Goal: Information Seeking & Learning: Check status

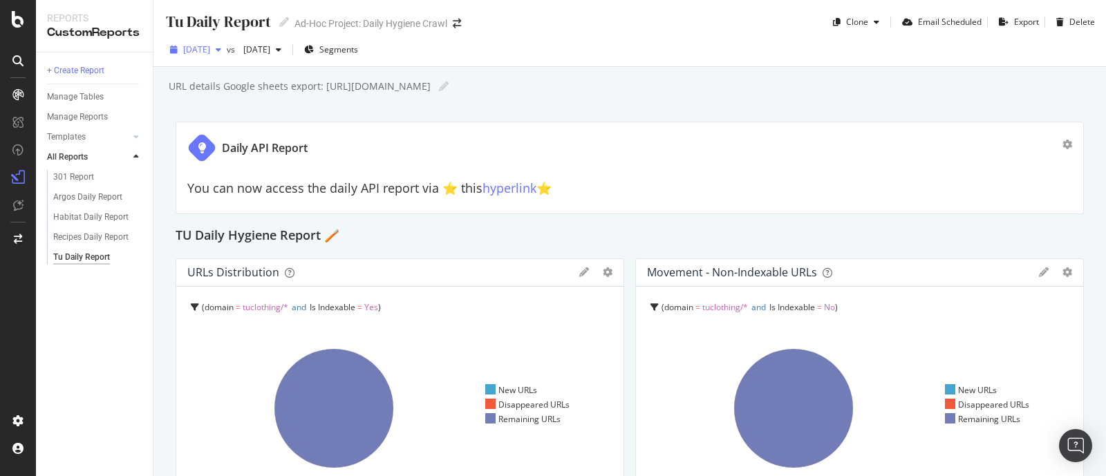
click at [210, 53] on span "[DATE]" at bounding box center [196, 50] width 27 height 12
click at [120, 361] on div "+ Create Report Manage Tables Manage Reports Templates AI Bots in Search Busine…" at bounding box center [94, 265] width 117 height 424
click at [76, 198] on div "Argos Daily Report" at bounding box center [87, 197] width 69 height 15
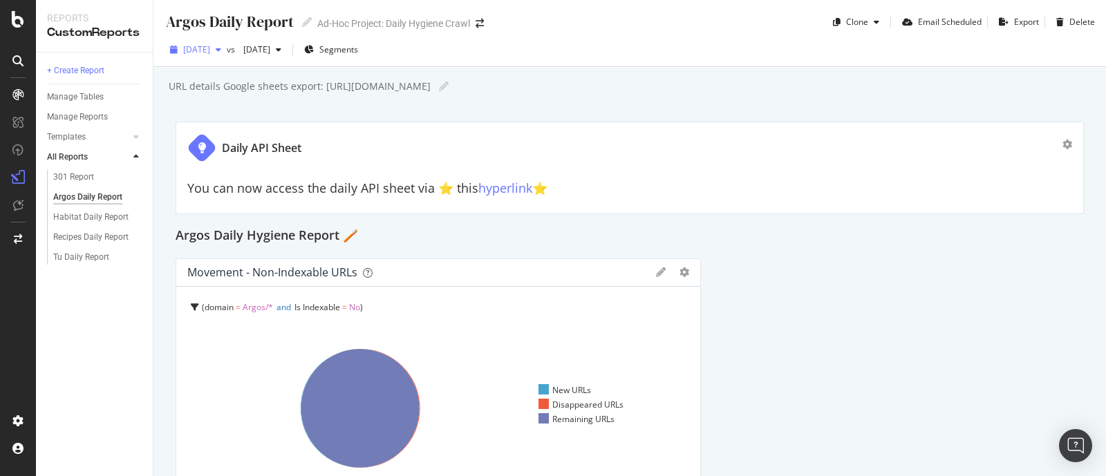
click at [210, 54] on span "[DATE]" at bounding box center [196, 50] width 27 height 12
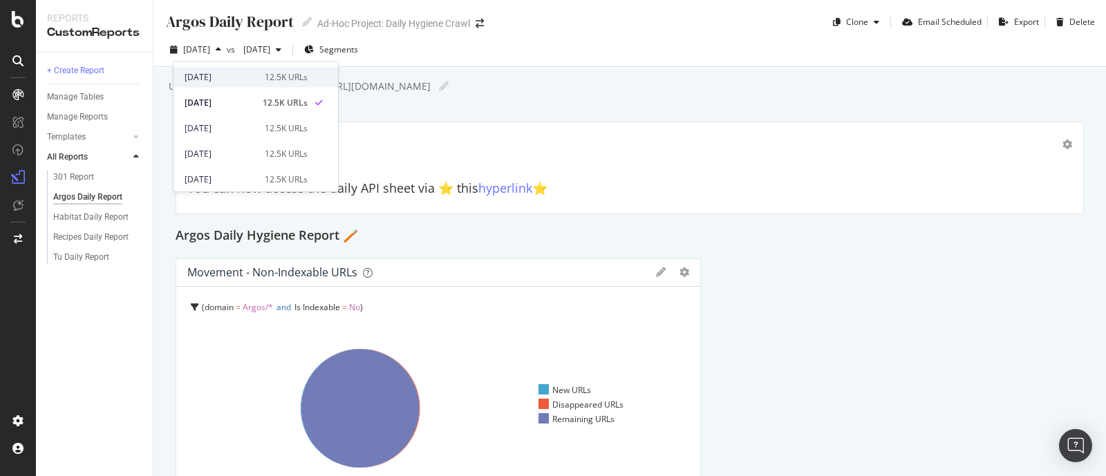
click at [234, 71] on div "[DATE]" at bounding box center [221, 77] width 72 height 12
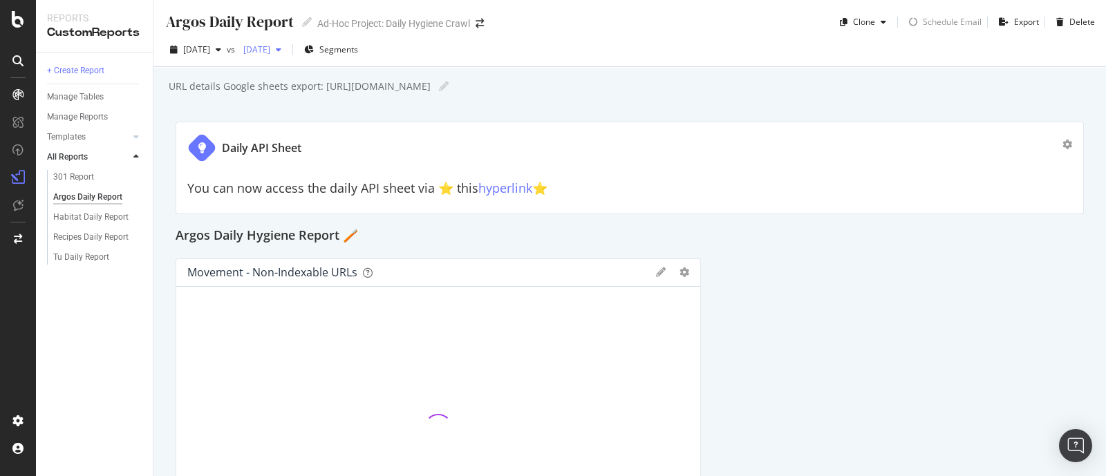
click at [270, 53] on span "[DATE]" at bounding box center [254, 50] width 32 height 12
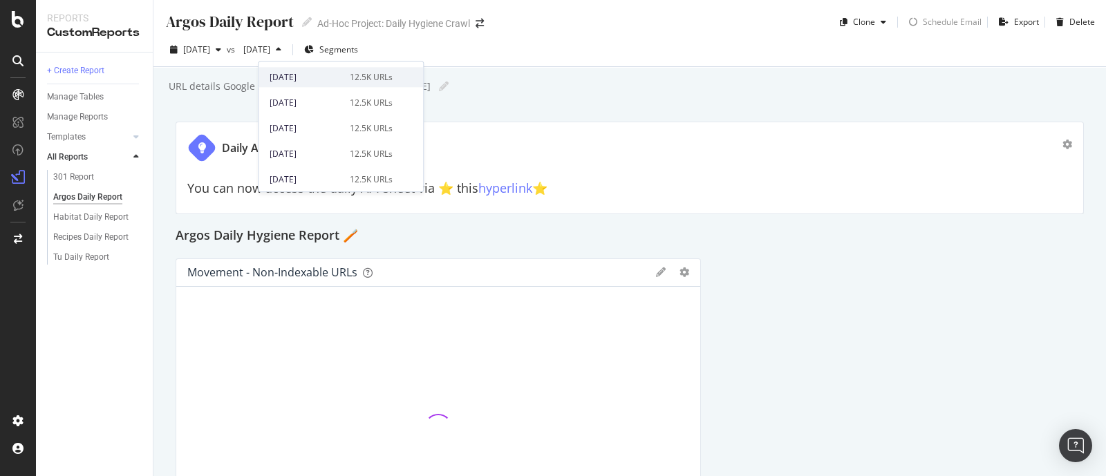
click at [316, 73] on div "[DATE]" at bounding box center [306, 77] width 72 height 12
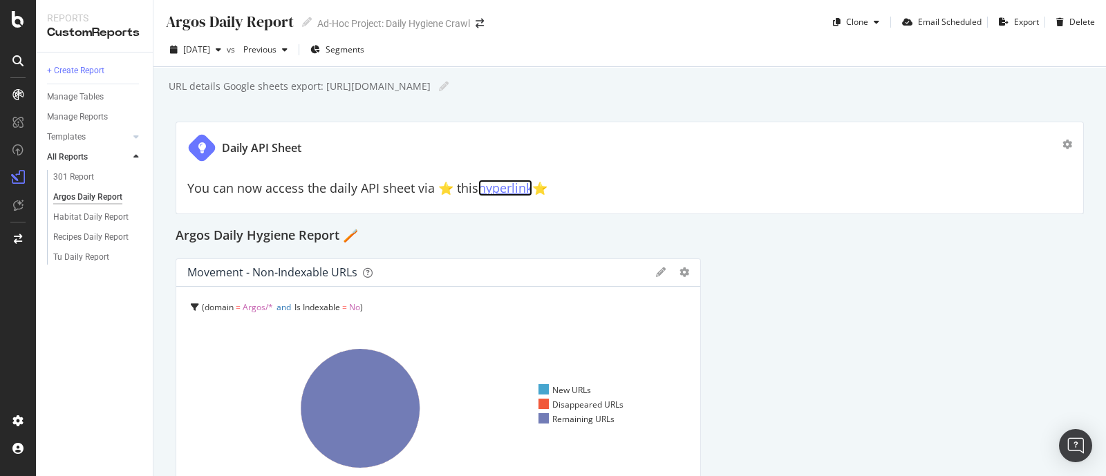
click at [514, 187] on link "hyperlink" at bounding box center [505, 188] width 54 height 17
click at [83, 216] on div "Habitat Daily Report" at bounding box center [90, 217] width 75 height 15
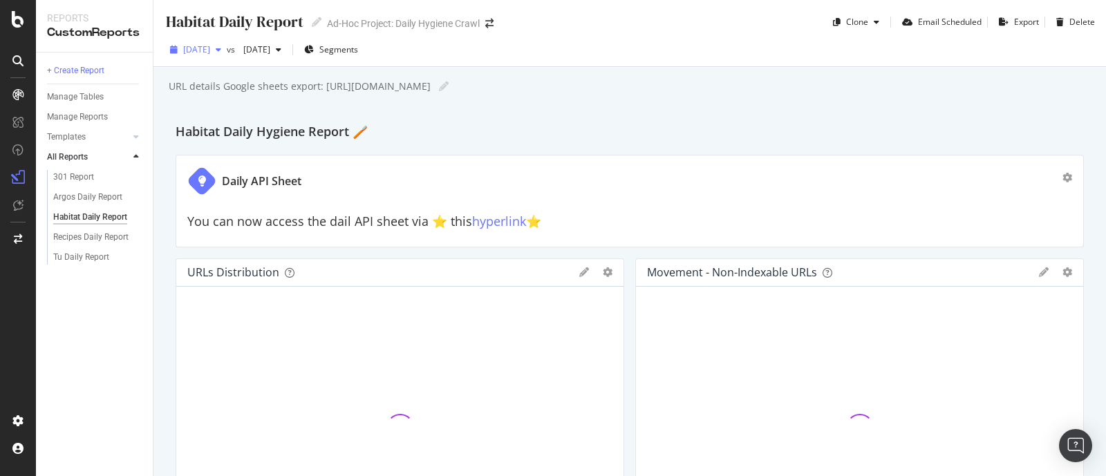
click at [210, 47] on span "[DATE]" at bounding box center [196, 50] width 27 height 12
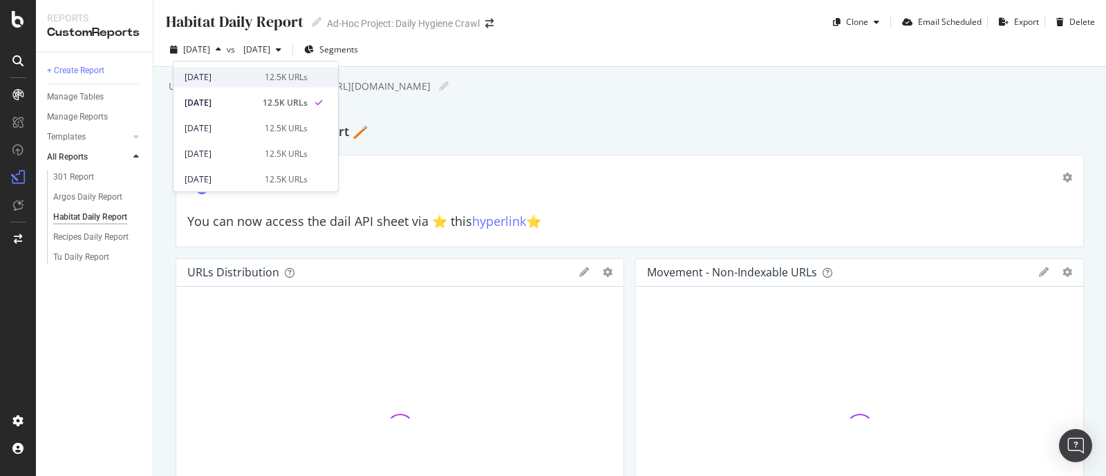
click at [232, 77] on div "[DATE]" at bounding box center [221, 77] width 72 height 12
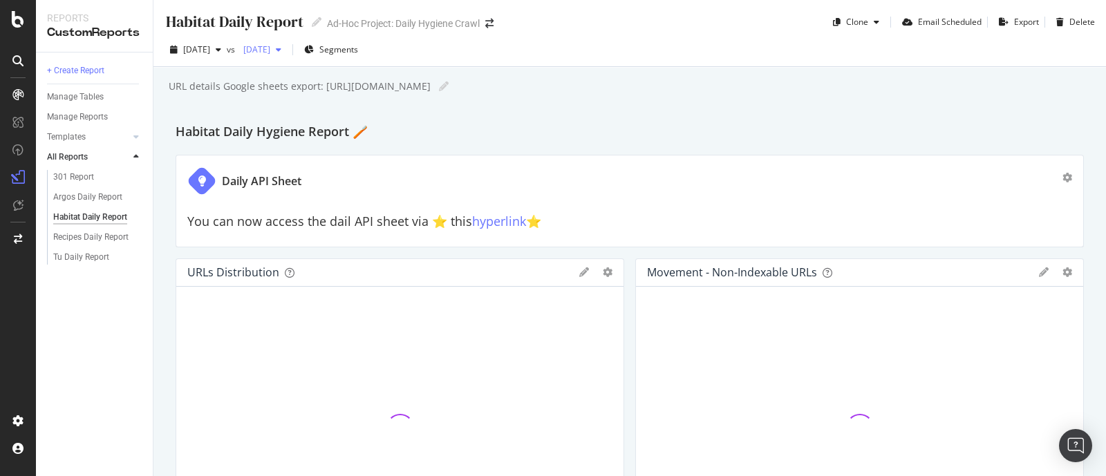
click at [270, 53] on span "[DATE]" at bounding box center [254, 50] width 32 height 12
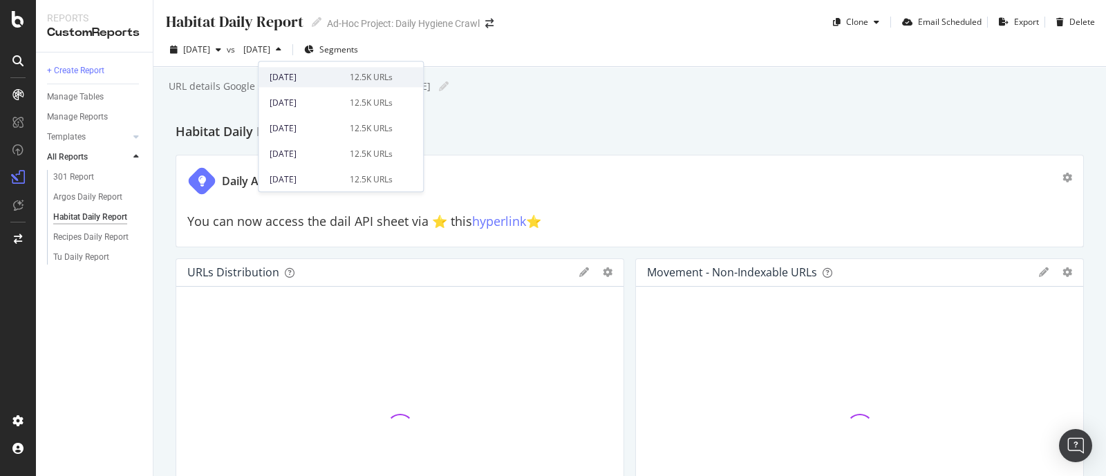
click at [304, 79] on div "[DATE]" at bounding box center [306, 77] width 72 height 12
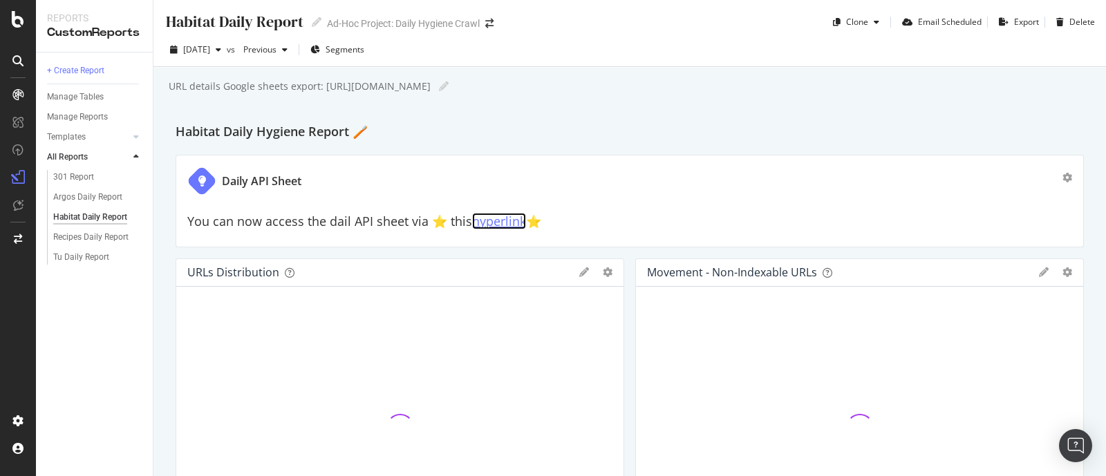
click at [509, 219] on link "hyperlink" at bounding box center [499, 221] width 54 height 17
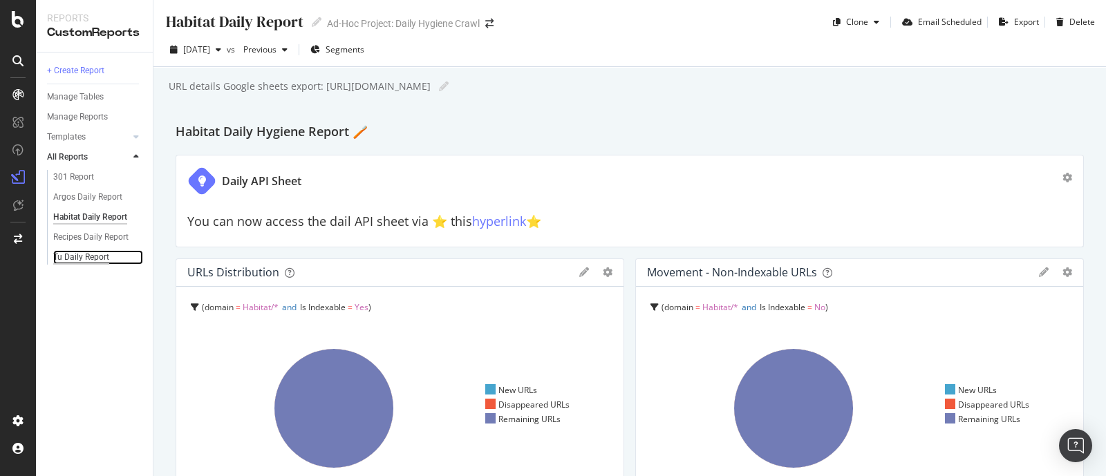
click at [96, 252] on div "Tu Daily Report" at bounding box center [81, 257] width 56 height 15
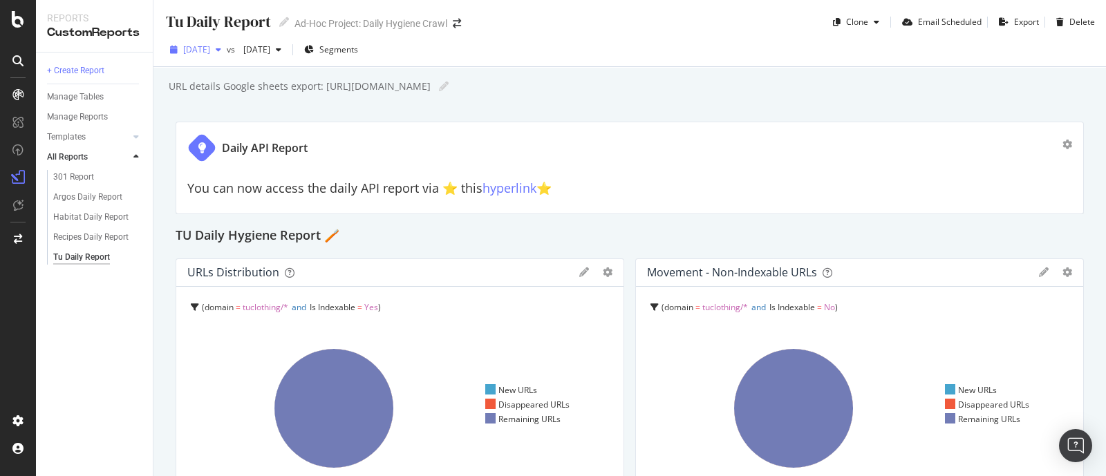
click at [210, 50] on span "[DATE]" at bounding box center [196, 50] width 27 height 12
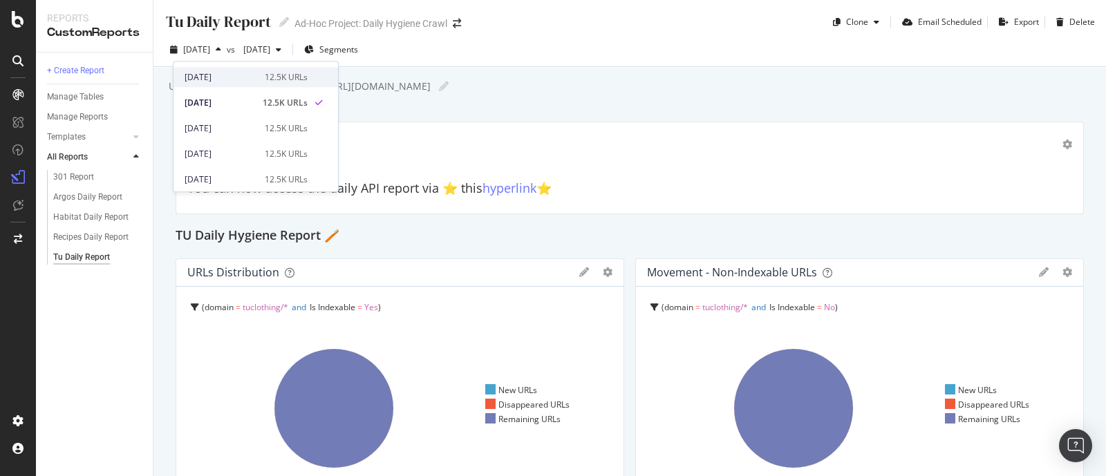
click at [230, 84] on div "[DATE] 12.5K URLs" at bounding box center [255, 77] width 164 height 20
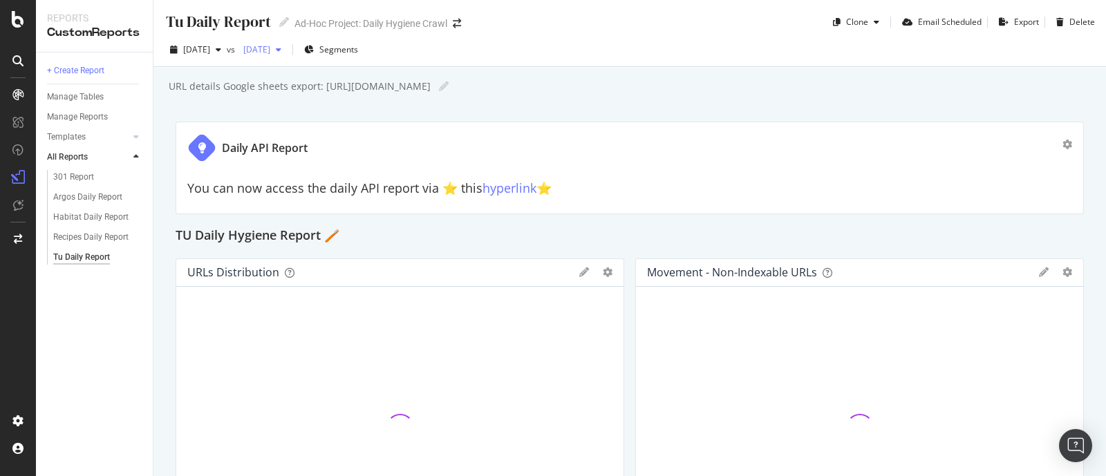
click at [287, 48] on div "button" at bounding box center [278, 50] width 17 height 8
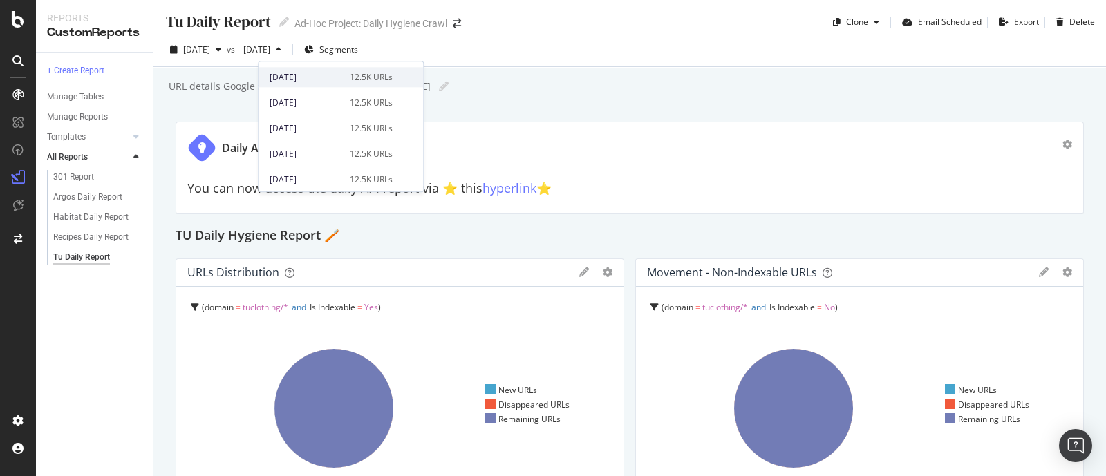
click at [316, 71] on div "[DATE]" at bounding box center [306, 77] width 72 height 12
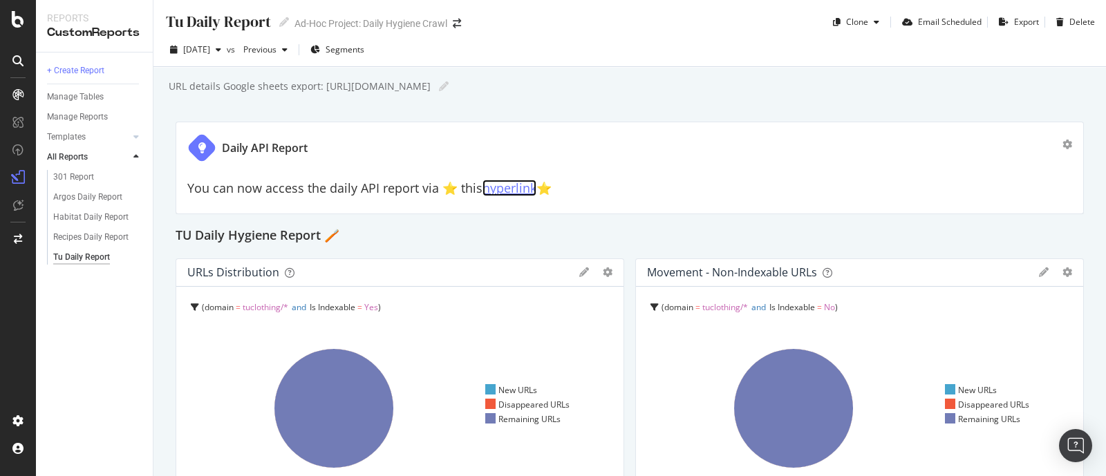
click at [514, 191] on link "hyperlink" at bounding box center [509, 188] width 54 height 17
